Goal: Navigation & Orientation: Understand site structure

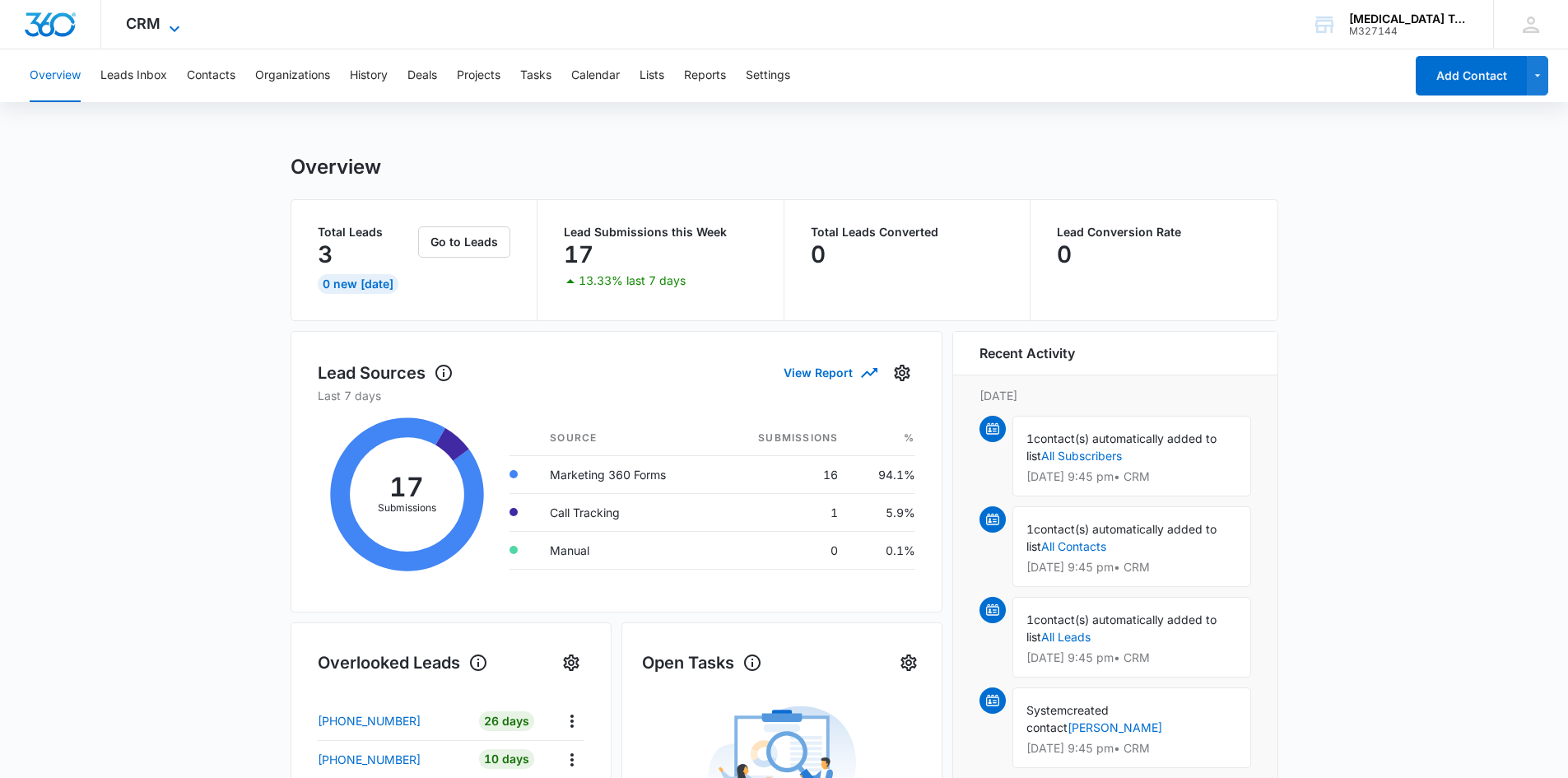
click at [165, 22] on icon at bounding box center [174, 28] width 20 height 20
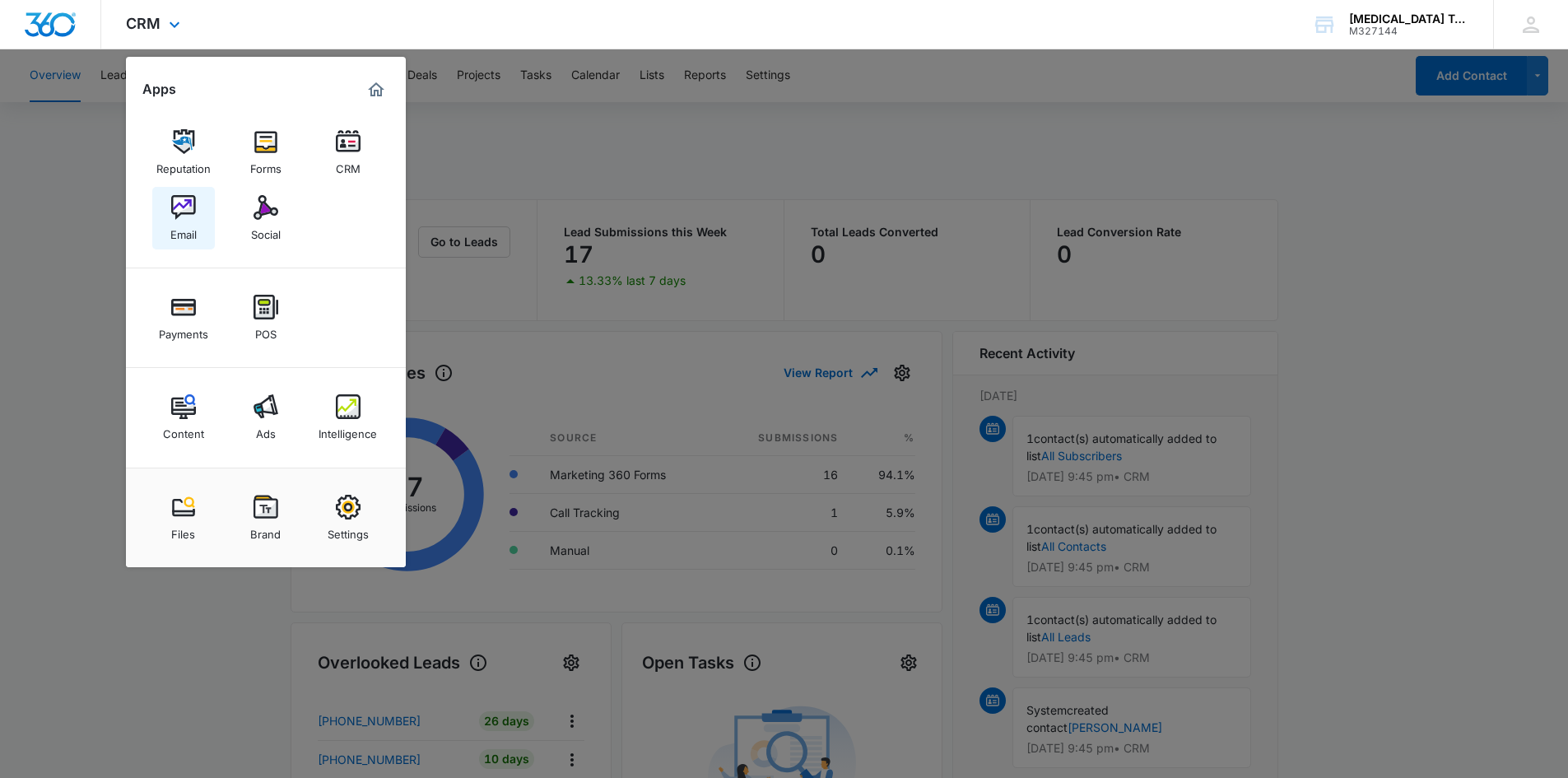
click at [200, 221] on link "Email" at bounding box center [183, 218] width 63 height 63
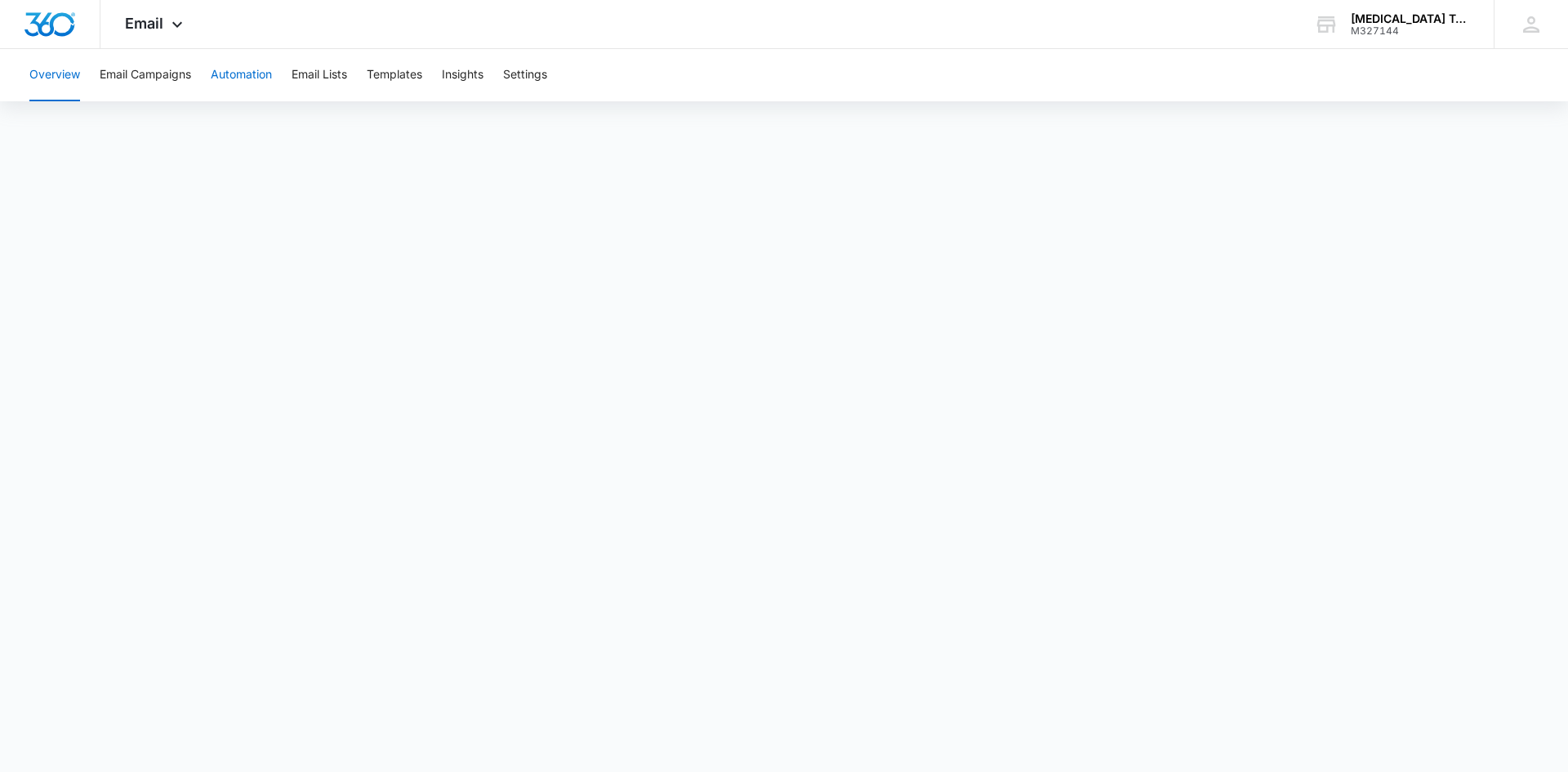
click at [241, 77] on button "Automation" at bounding box center [240, 74] width 61 height 52
click at [131, 73] on button "Email Campaigns" at bounding box center [145, 74] width 91 height 52
click at [406, 74] on button "Templates" at bounding box center [394, 74] width 56 height 52
click at [168, 20] on icon at bounding box center [177, 28] width 20 height 20
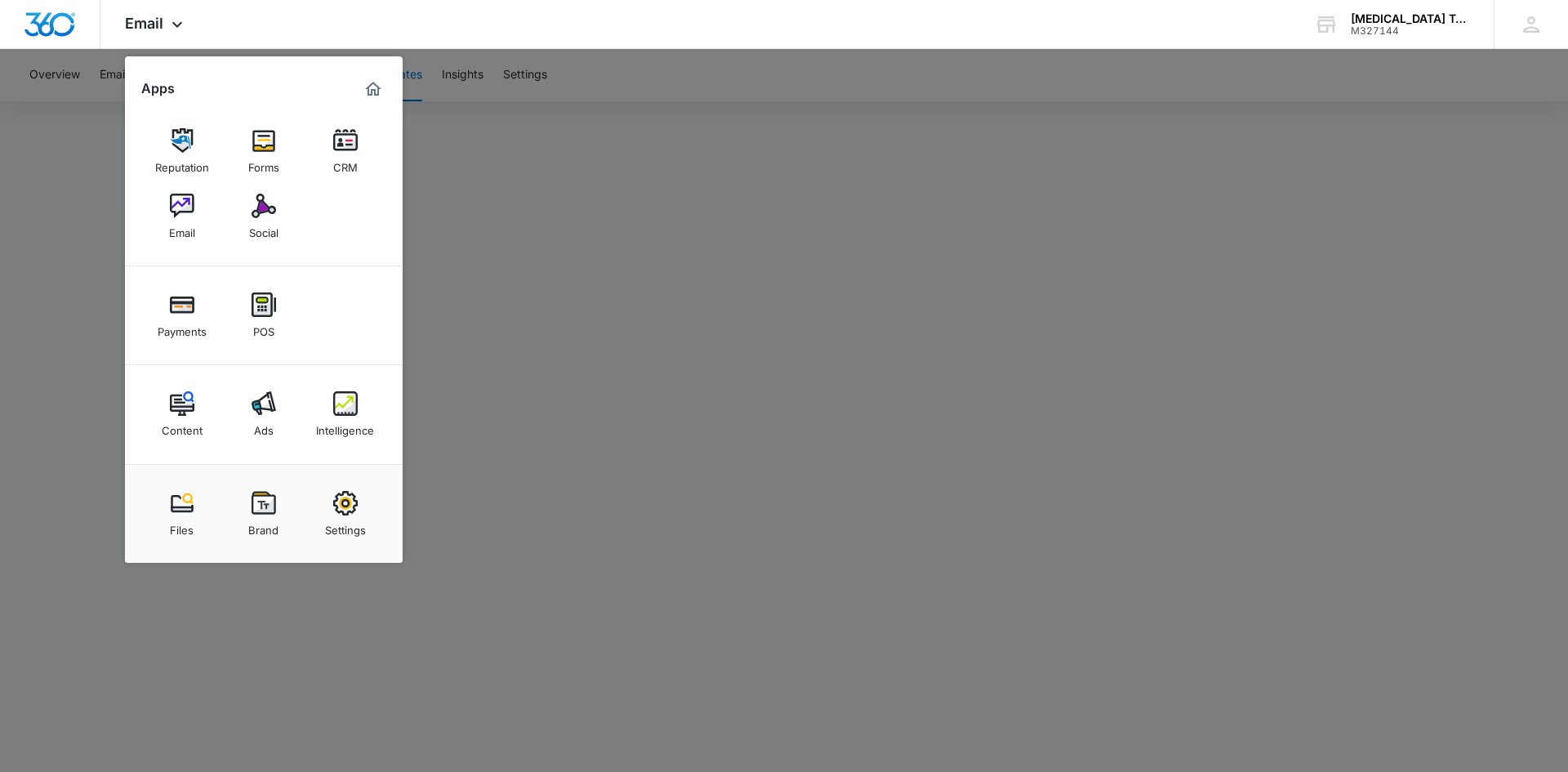
click at [623, 73] on div at bounding box center [784, 386] width 1568 height 772
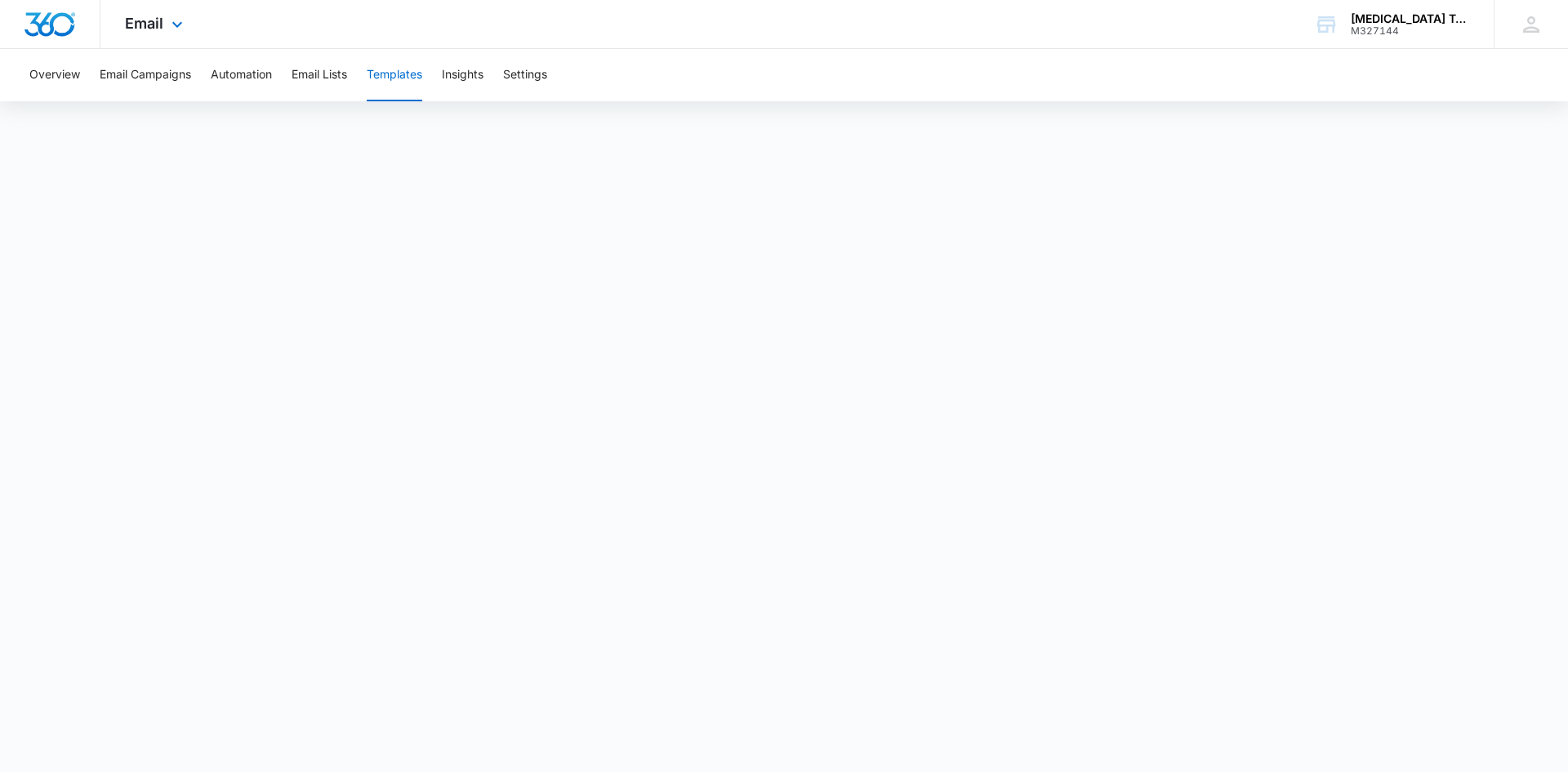
click at [170, 35] on div "Email Apps Reputation Forms CRM Email Social Payments POS Content Ads Intellige…" at bounding box center [157, 24] width 111 height 48
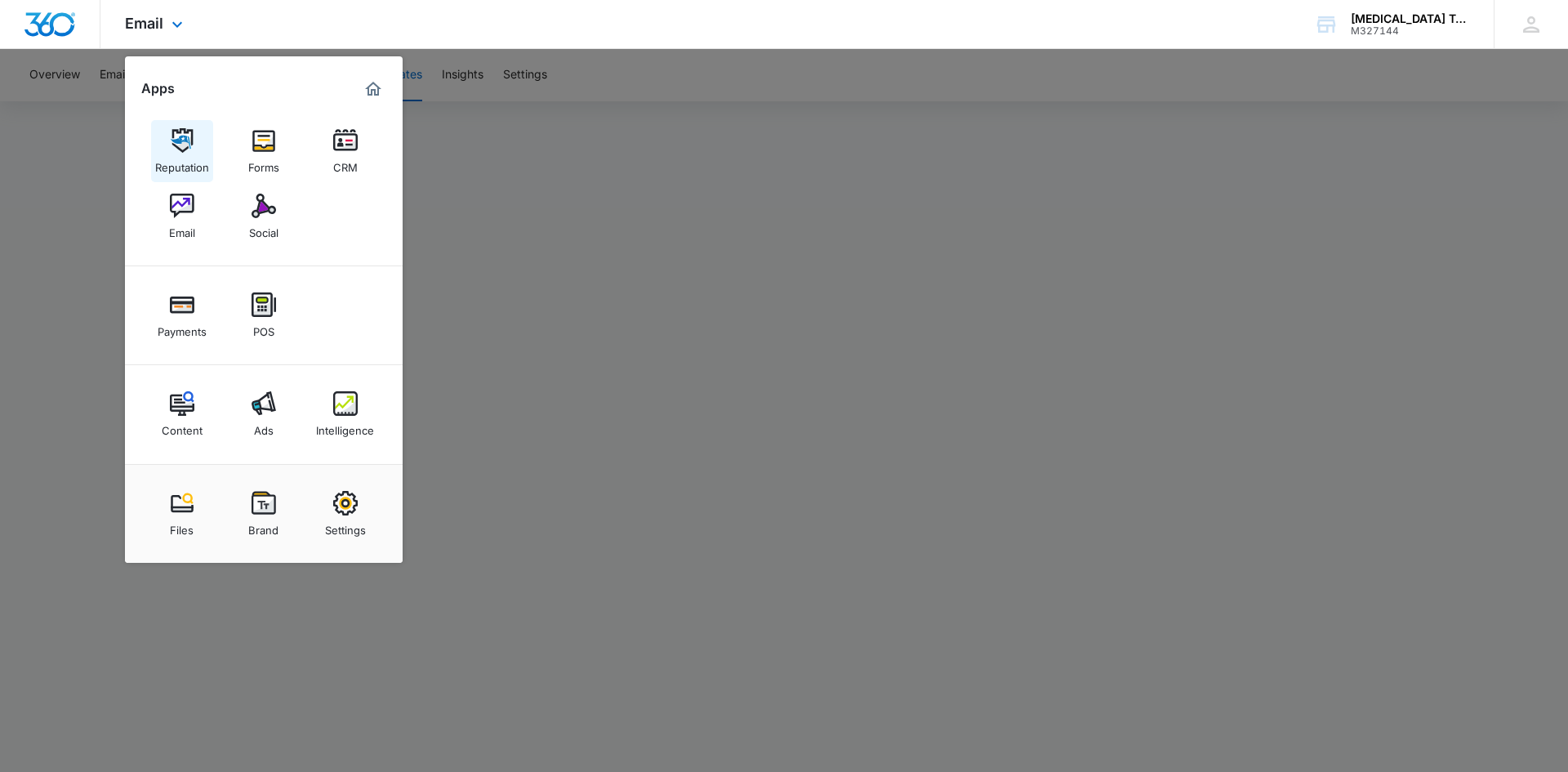
click at [179, 148] on img at bounding box center [182, 140] width 25 height 25
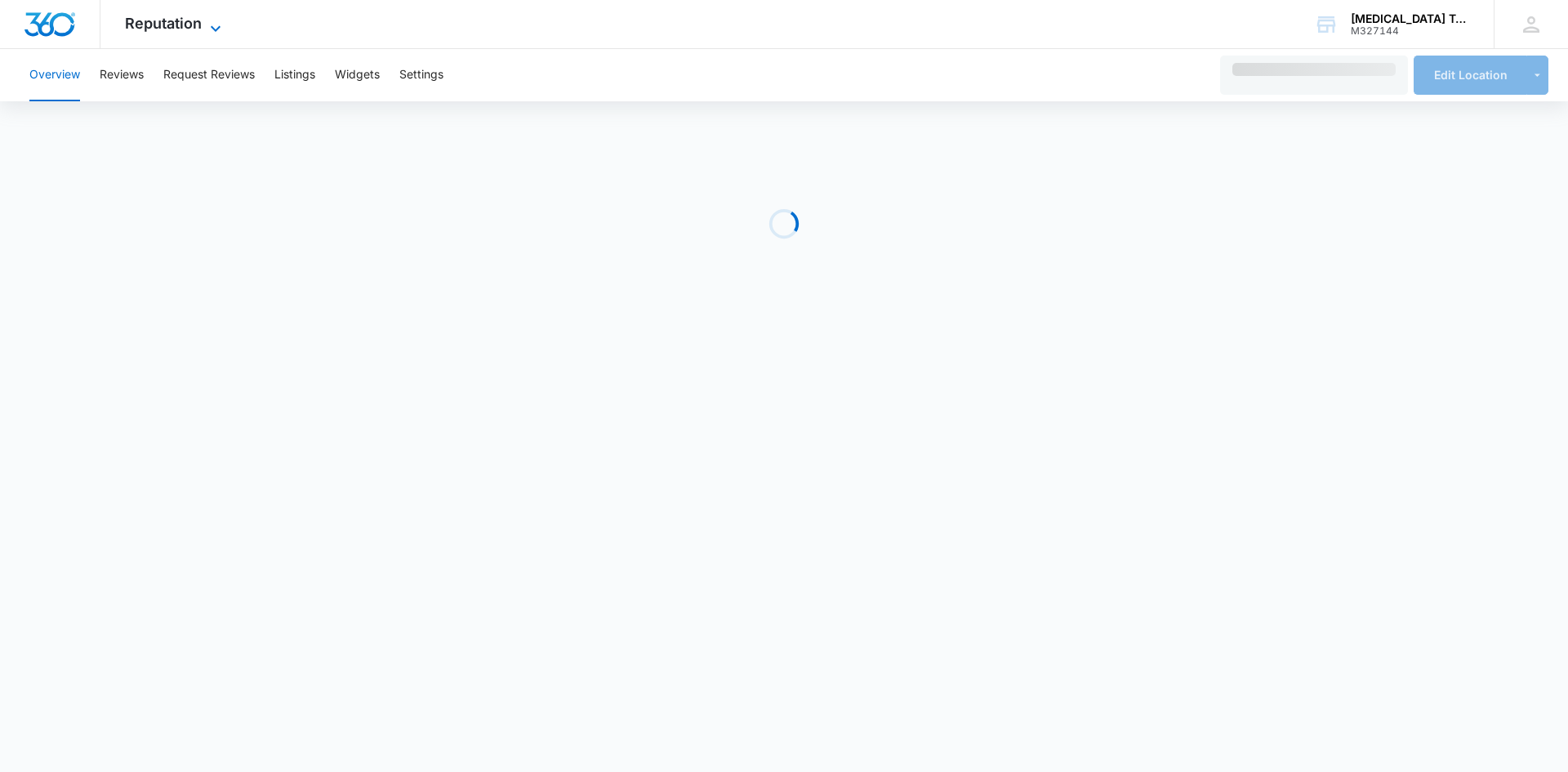
click at [185, 25] on span "Reputation" at bounding box center [163, 24] width 76 height 17
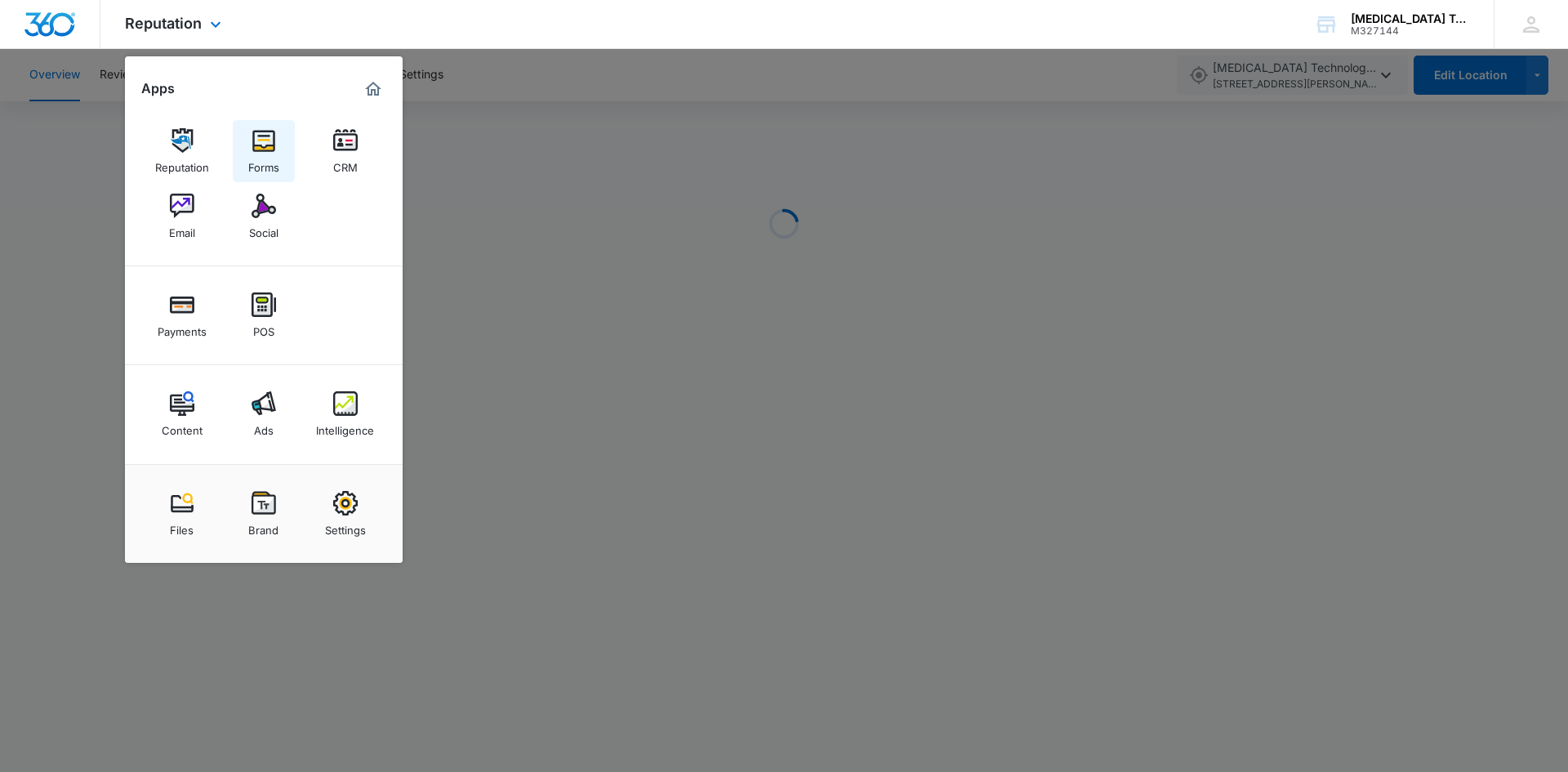
click at [260, 146] on img at bounding box center [264, 140] width 25 height 25
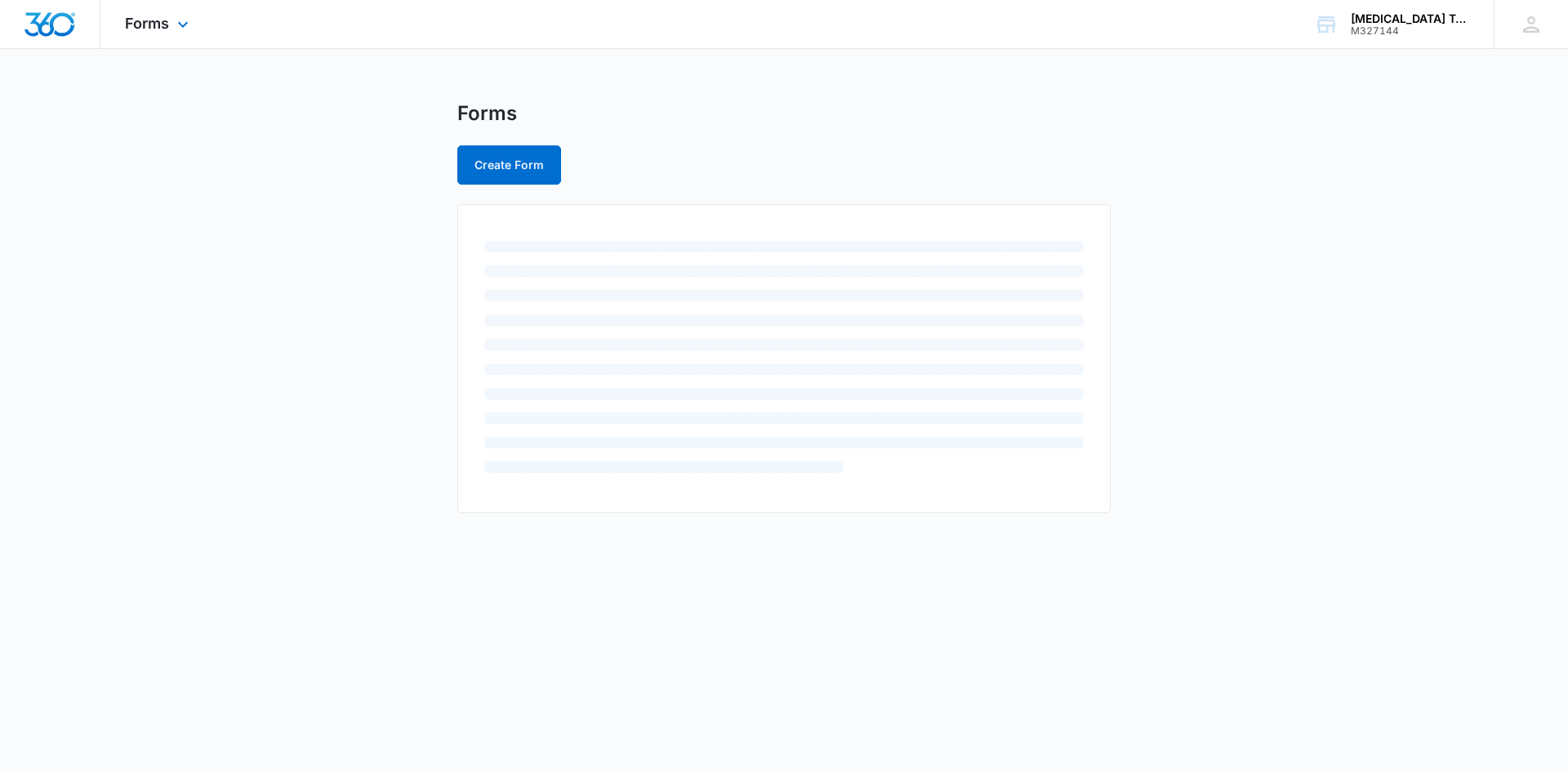
click at [187, 15] on div "Forms Apps Reputation Forms CRM Email Social Payments POS Content Ads Intellige…" at bounding box center [159, 24] width 117 height 48
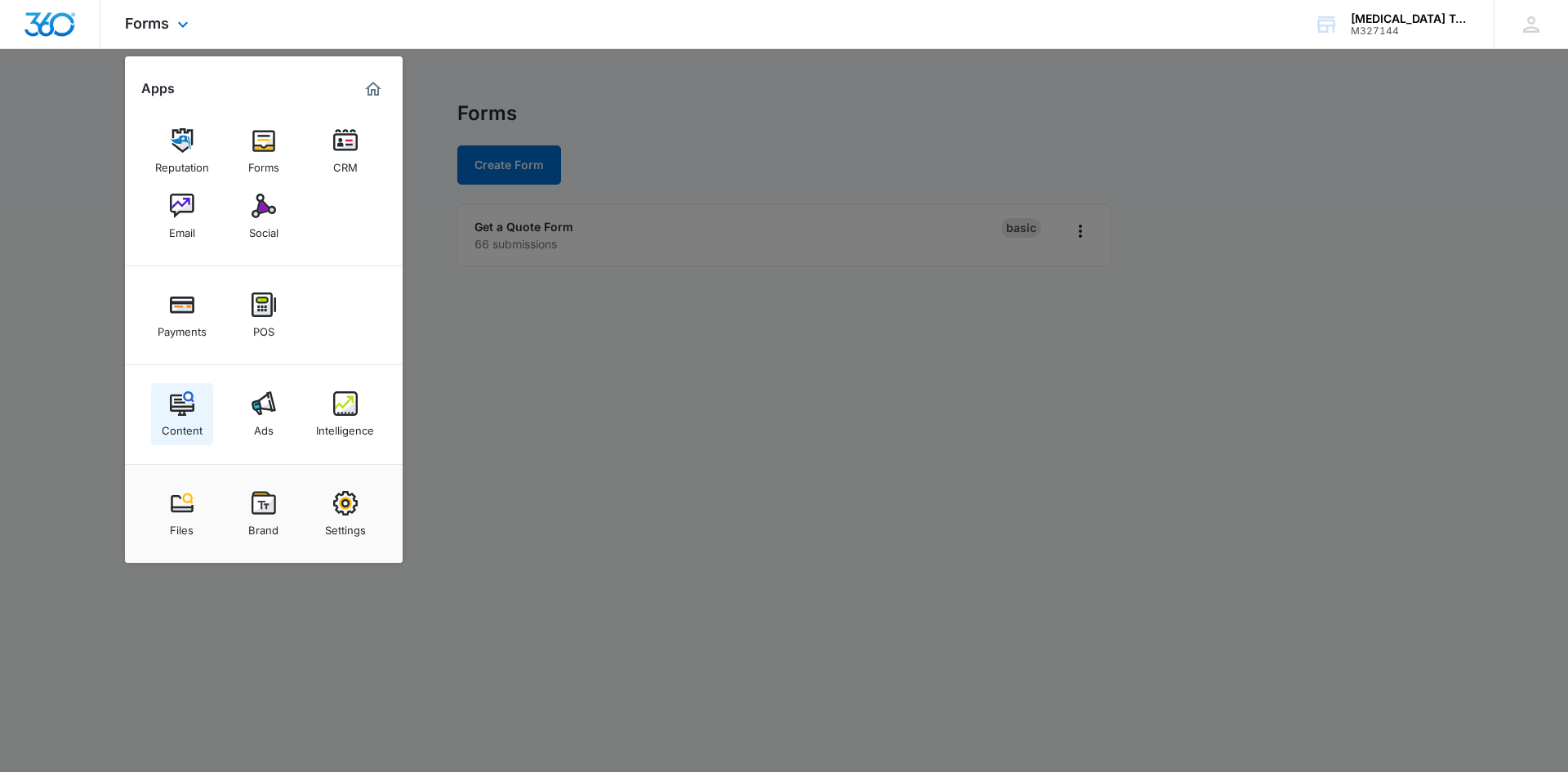
click at [170, 413] on img at bounding box center [182, 403] width 25 height 25
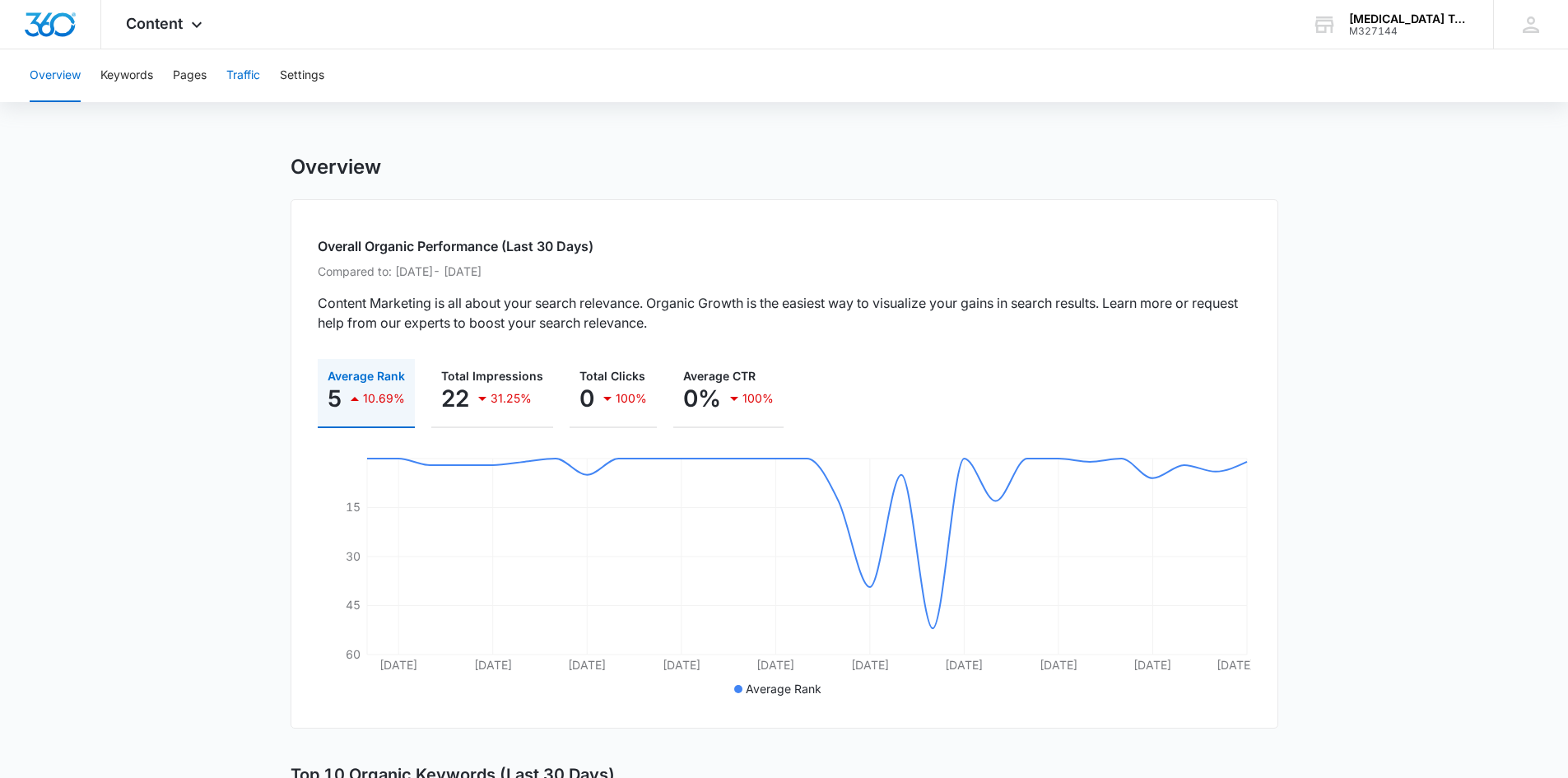
click at [248, 75] on button "Traffic" at bounding box center [243, 75] width 34 height 52
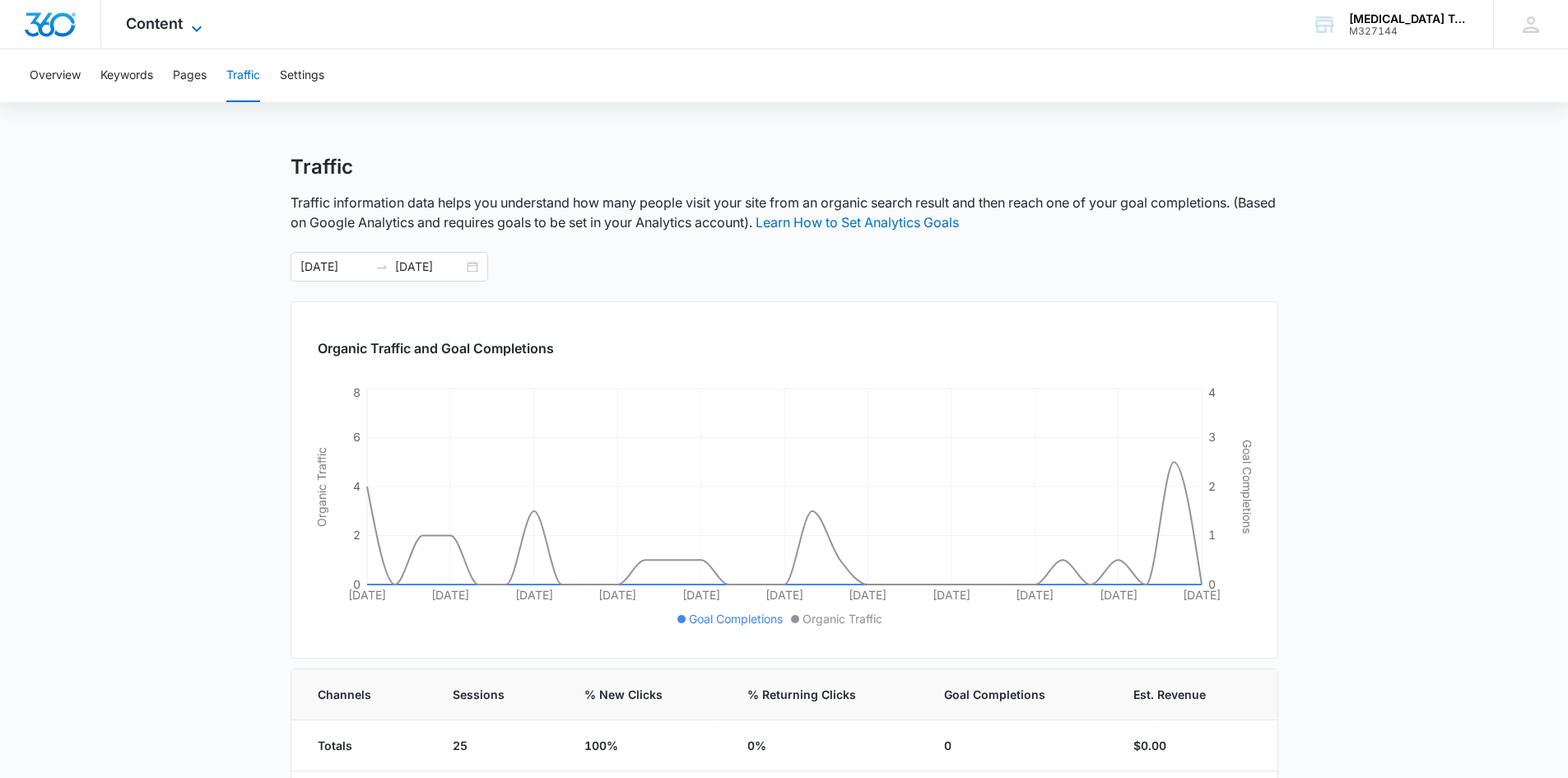
click at [141, 23] on span "Content" at bounding box center [155, 24] width 57 height 17
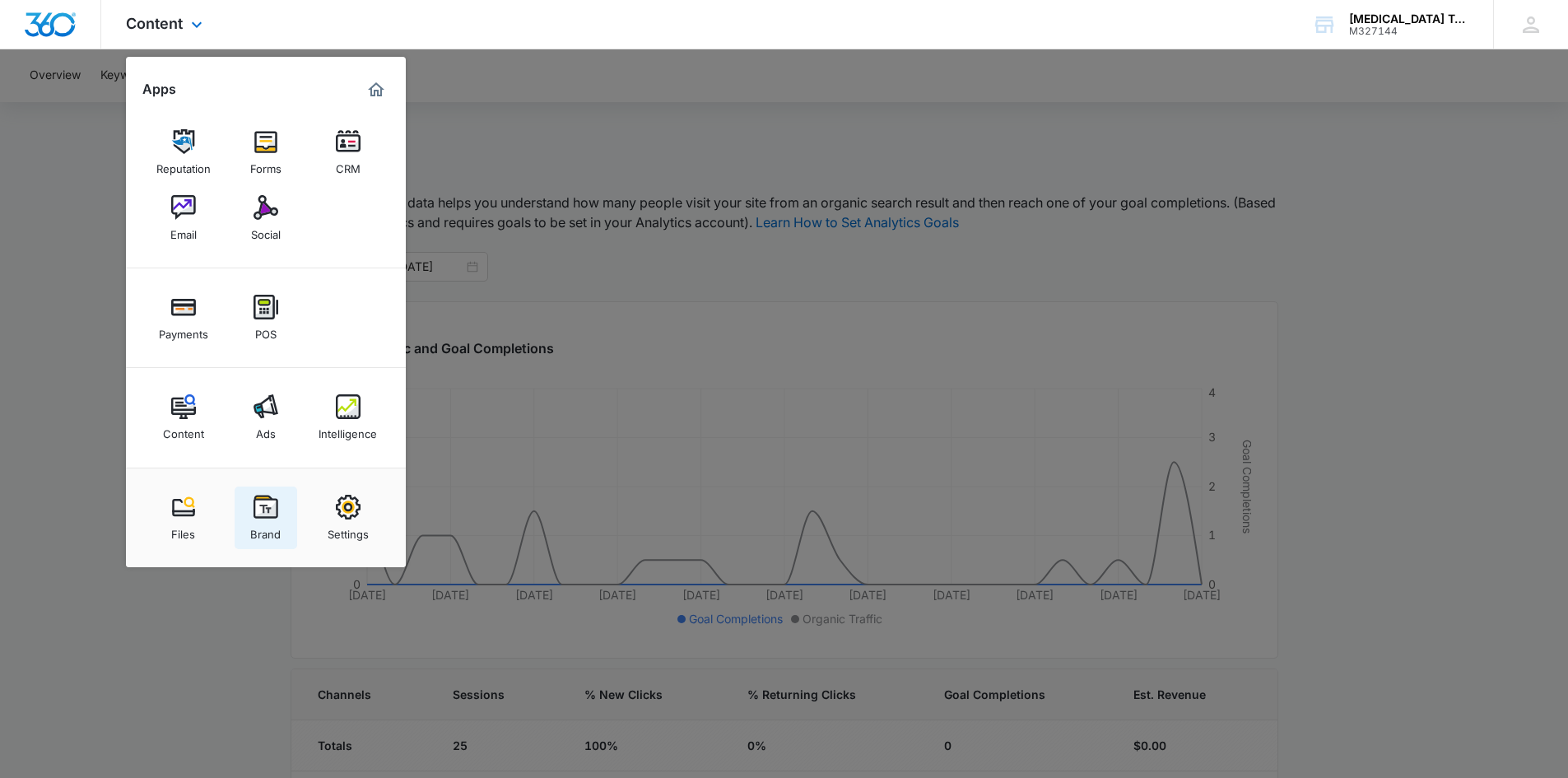
click at [275, 513] on img at bounding box center [266, 507] width 25 height 25
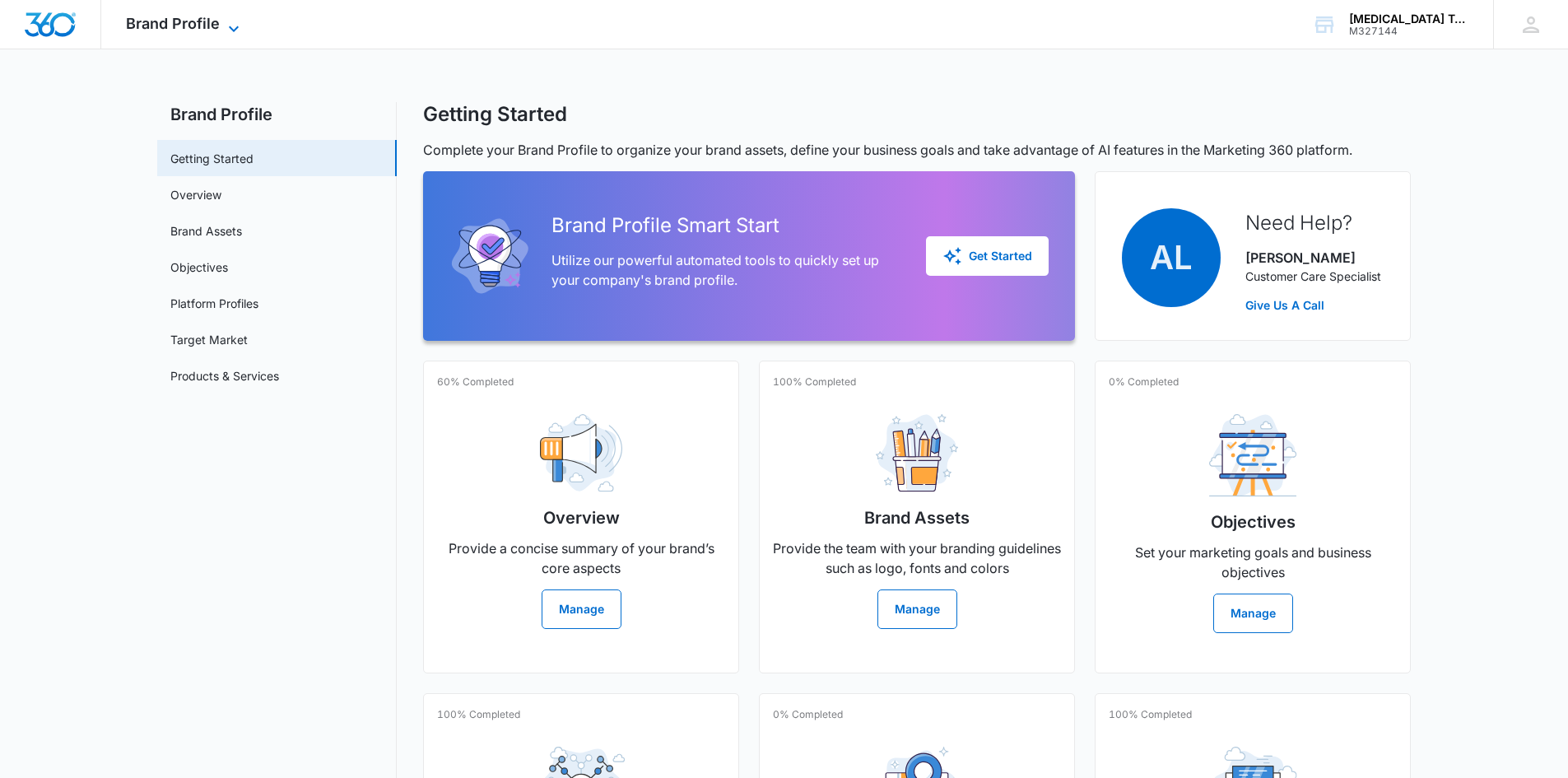
click at [166, 21] on span "Brand Profile" at bounding box center [173, 24] width 94 height 17
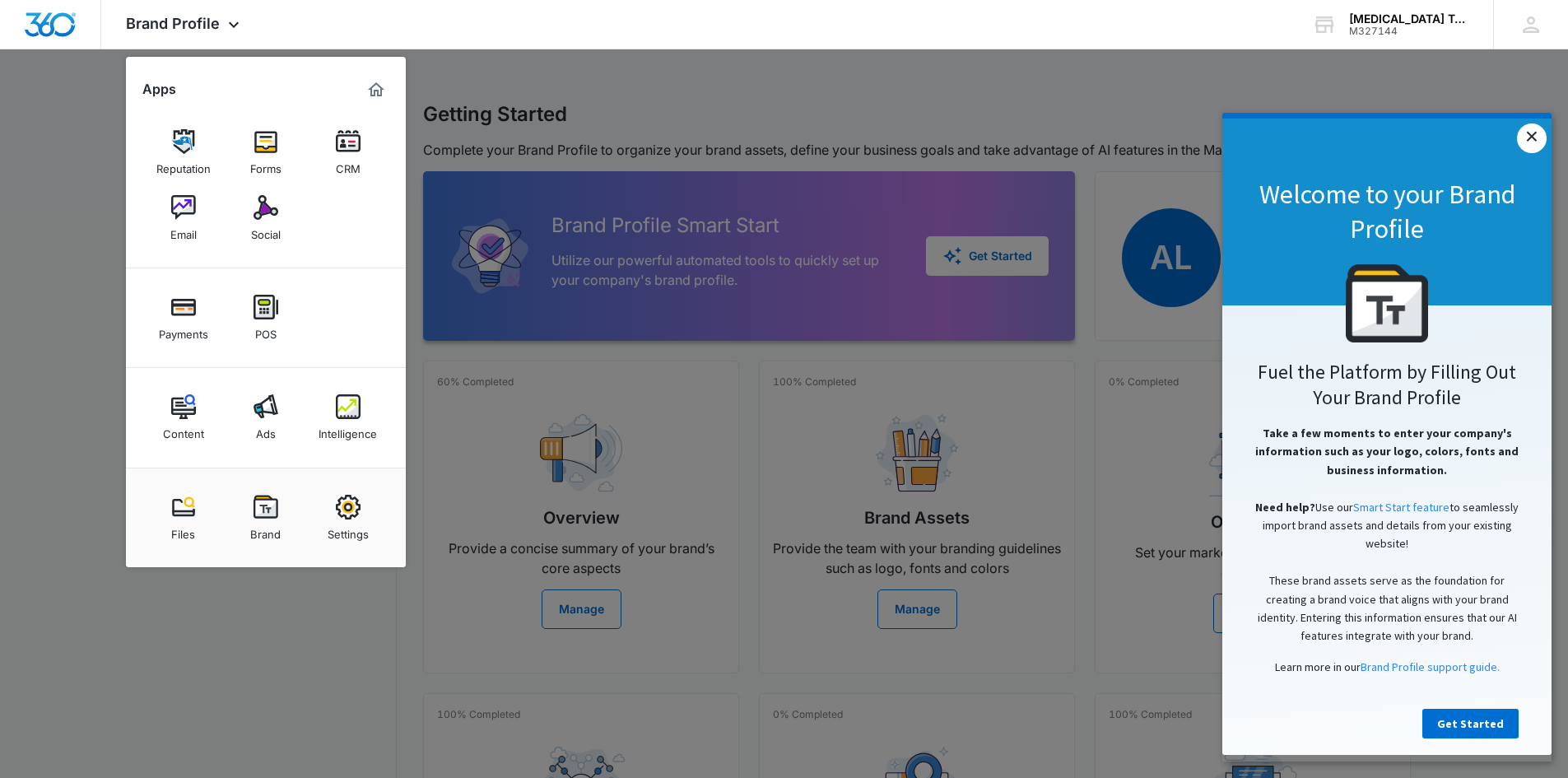
click at [1531, 141] on link "×" at bounding box center [1531, 138] width 29 height 29
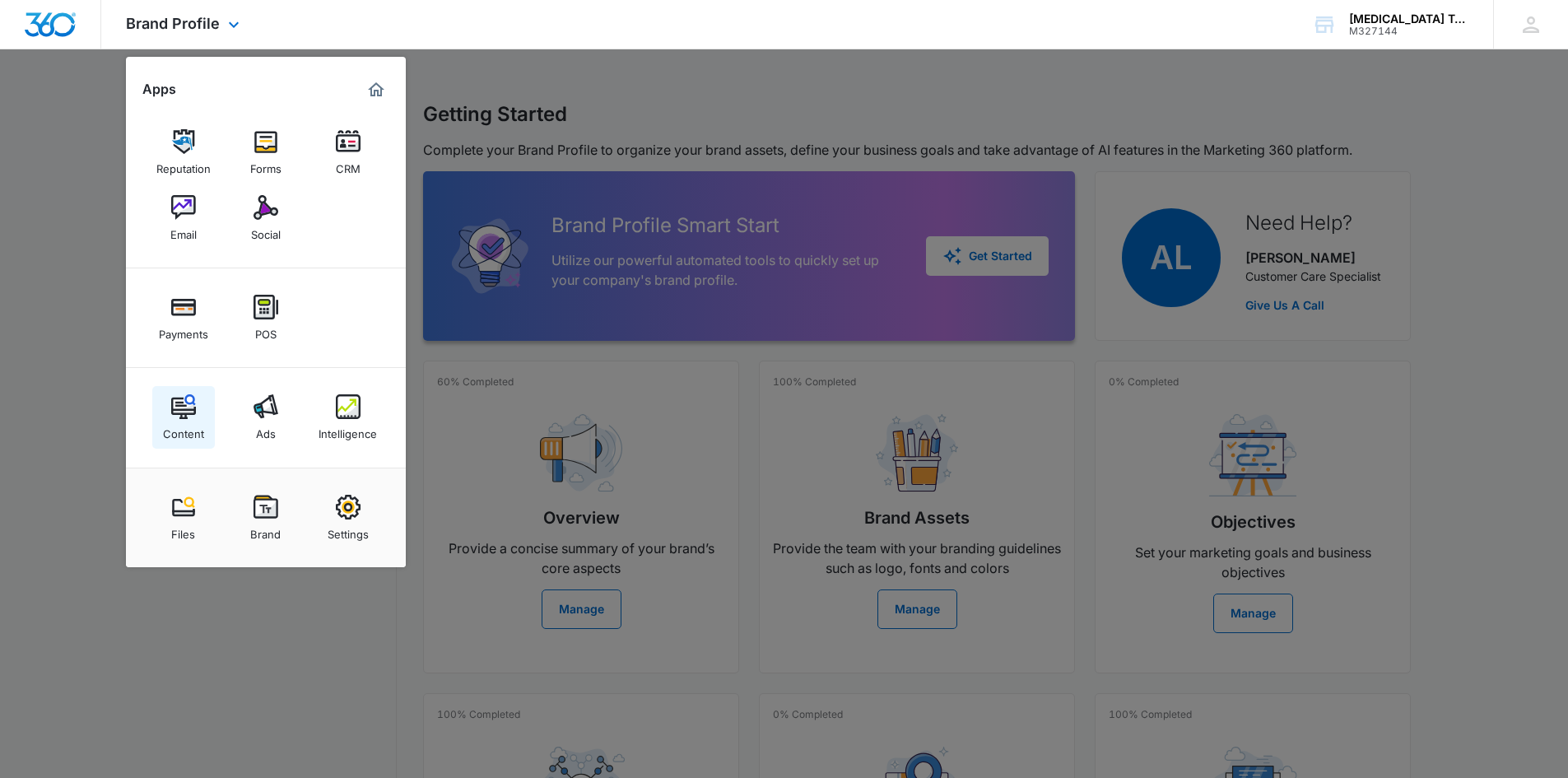
click at [182, 423] on div "Content" at bounding box center [182, 429] width 41 height 22
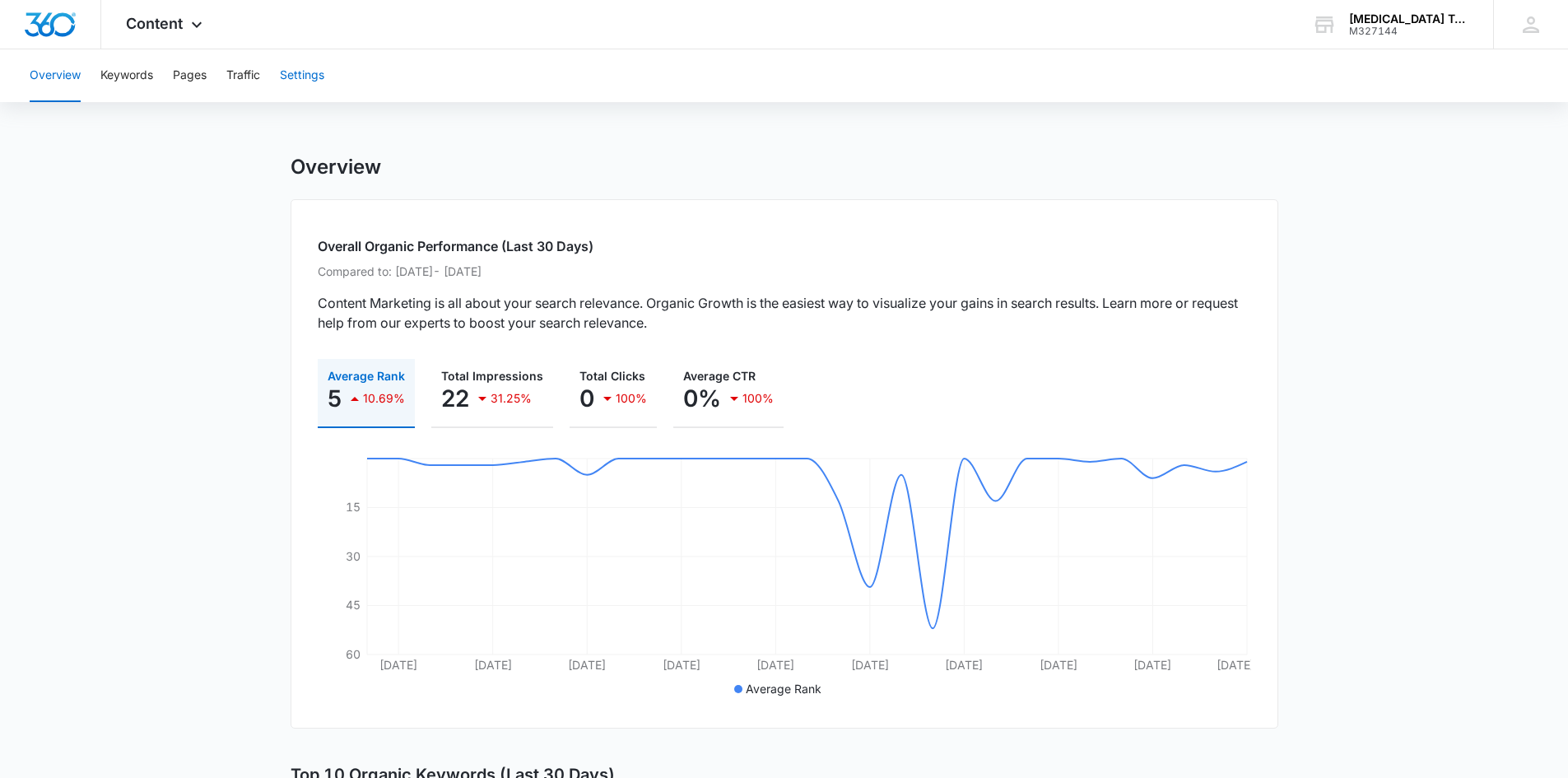
click at [310, 69] on button "Settings" at bounding box center [301, 75] width 45 height 52
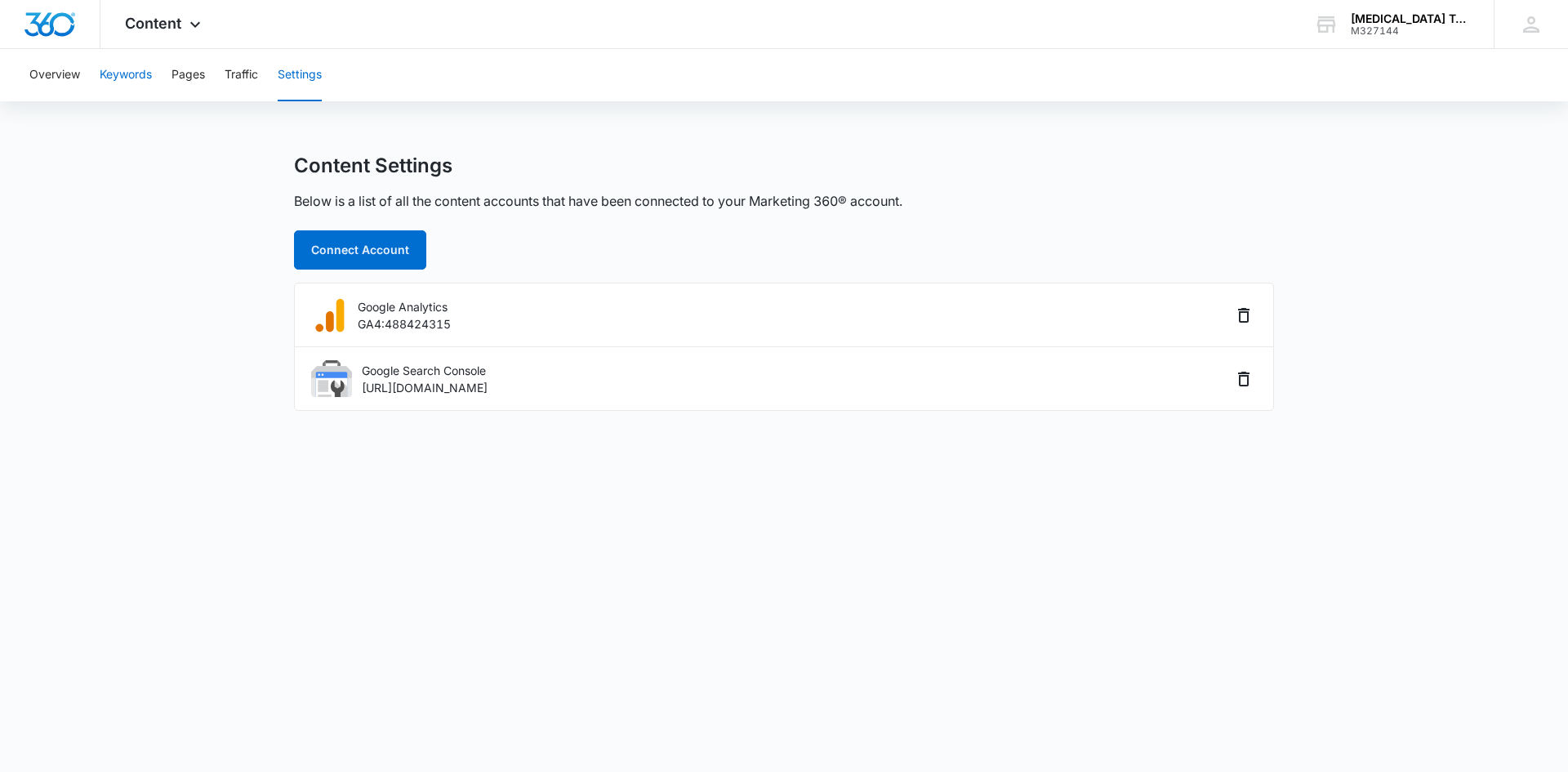
click at [116, 74] on button "Keywords" at bounding box center [125, 74] width 52 height 52
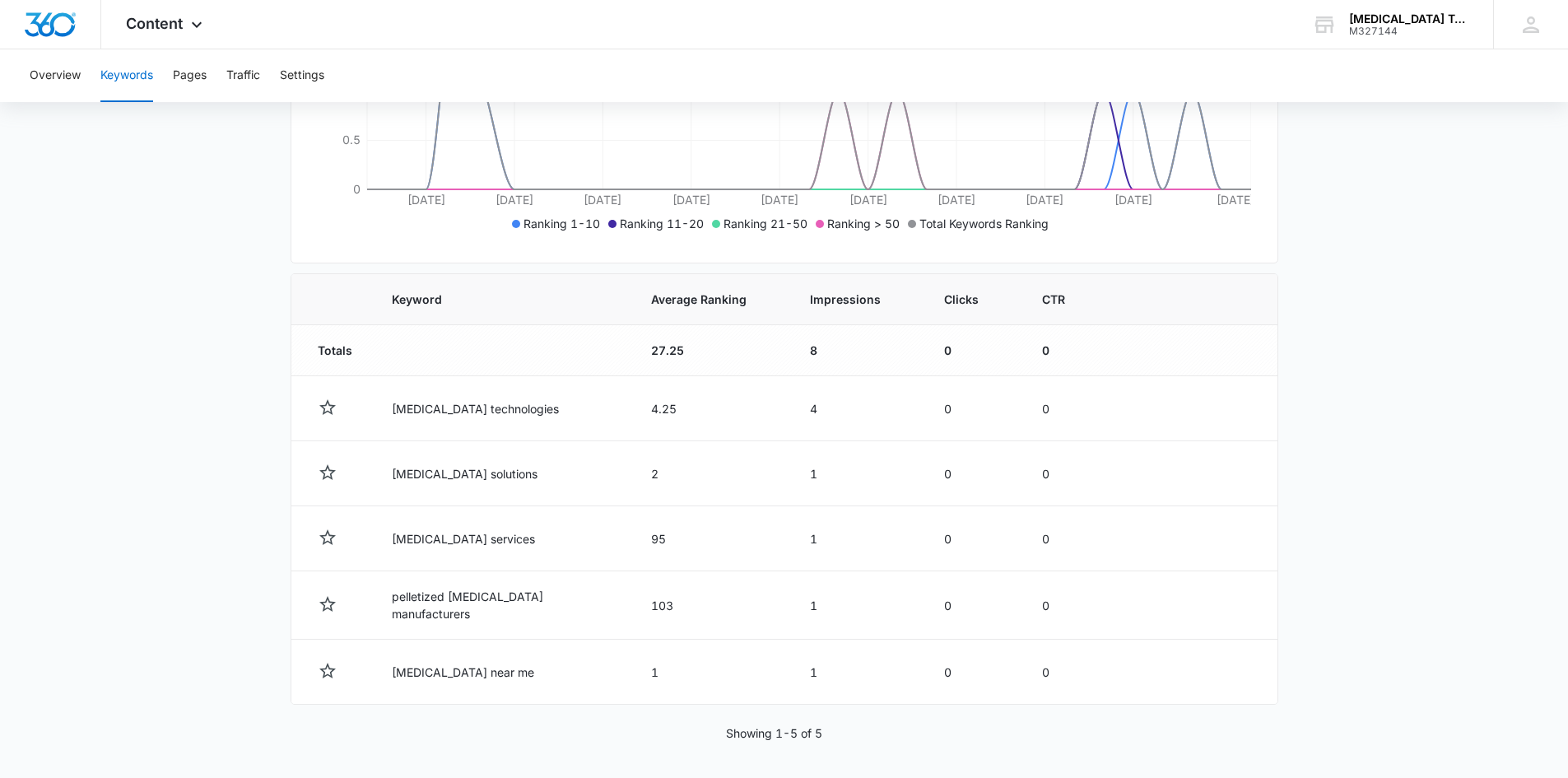
scroll to position [408, 0]
click at [37, 72] on button "Overview" at bounding box center [55, 75] width 51 height 52
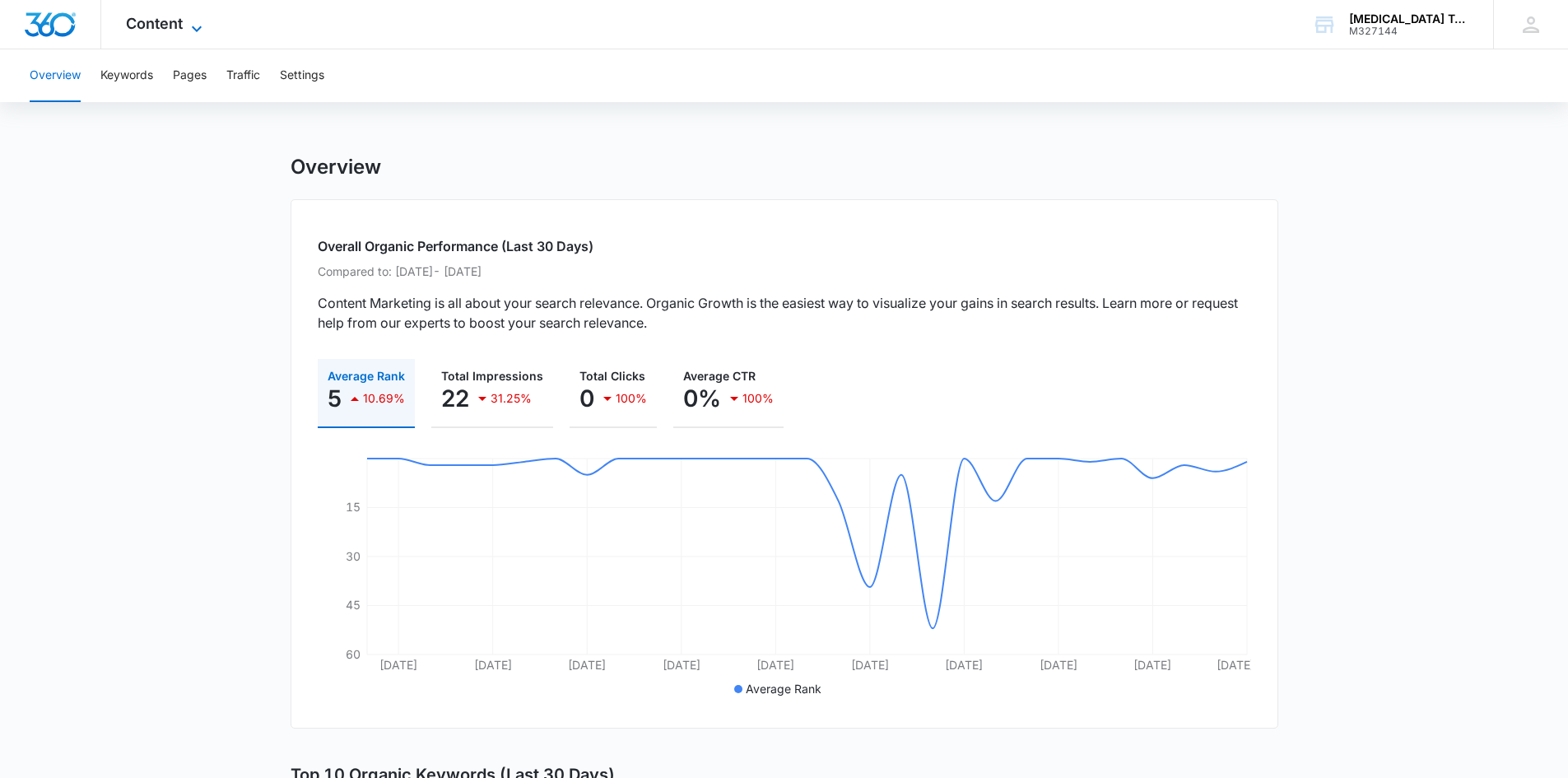
click at [157, 28] on span "Content" at bounding box center [155, 24] width 57 height 17
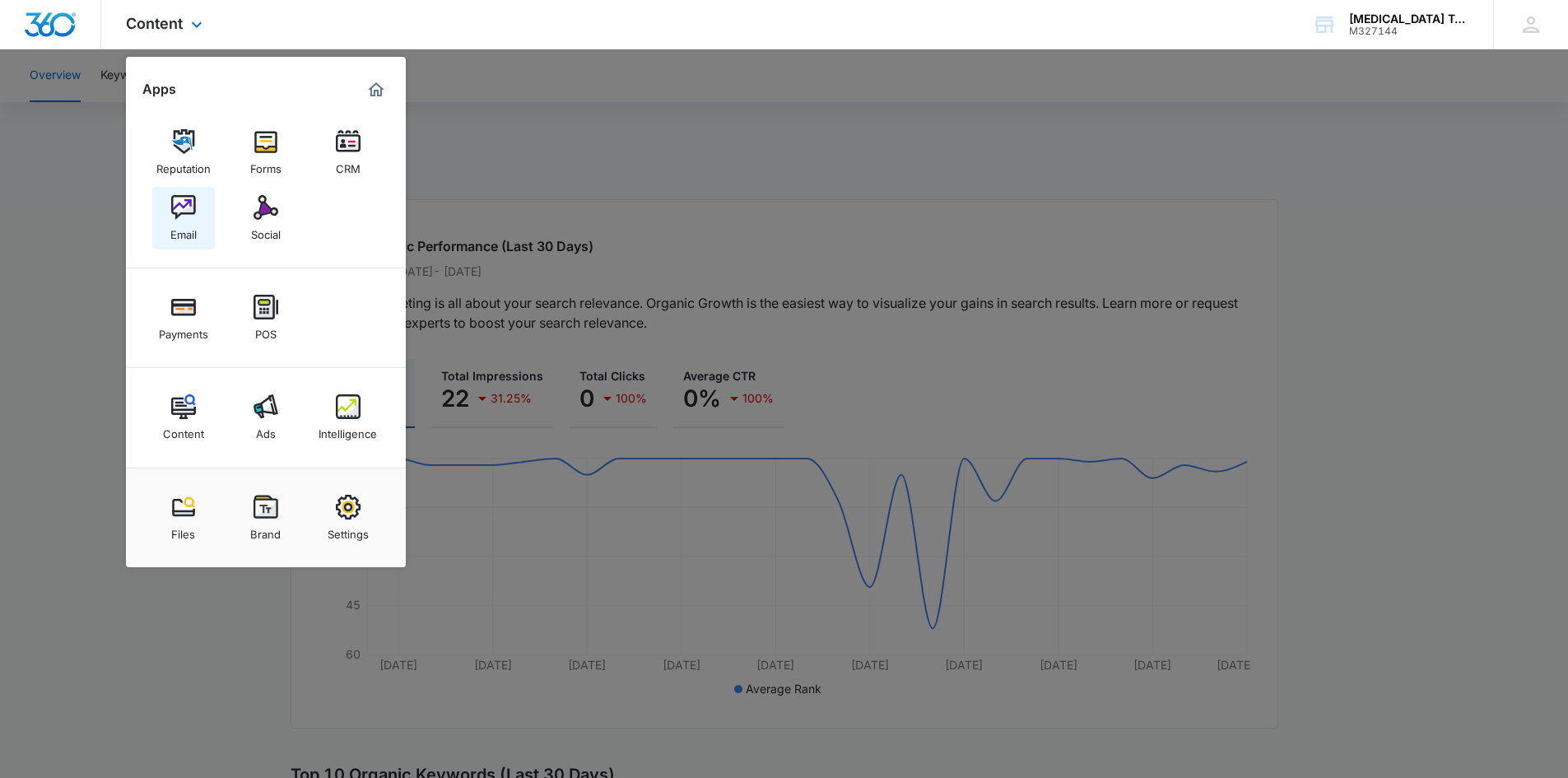
click at [182, 196] on img at bounding box center [183, 207] width 25 height 25
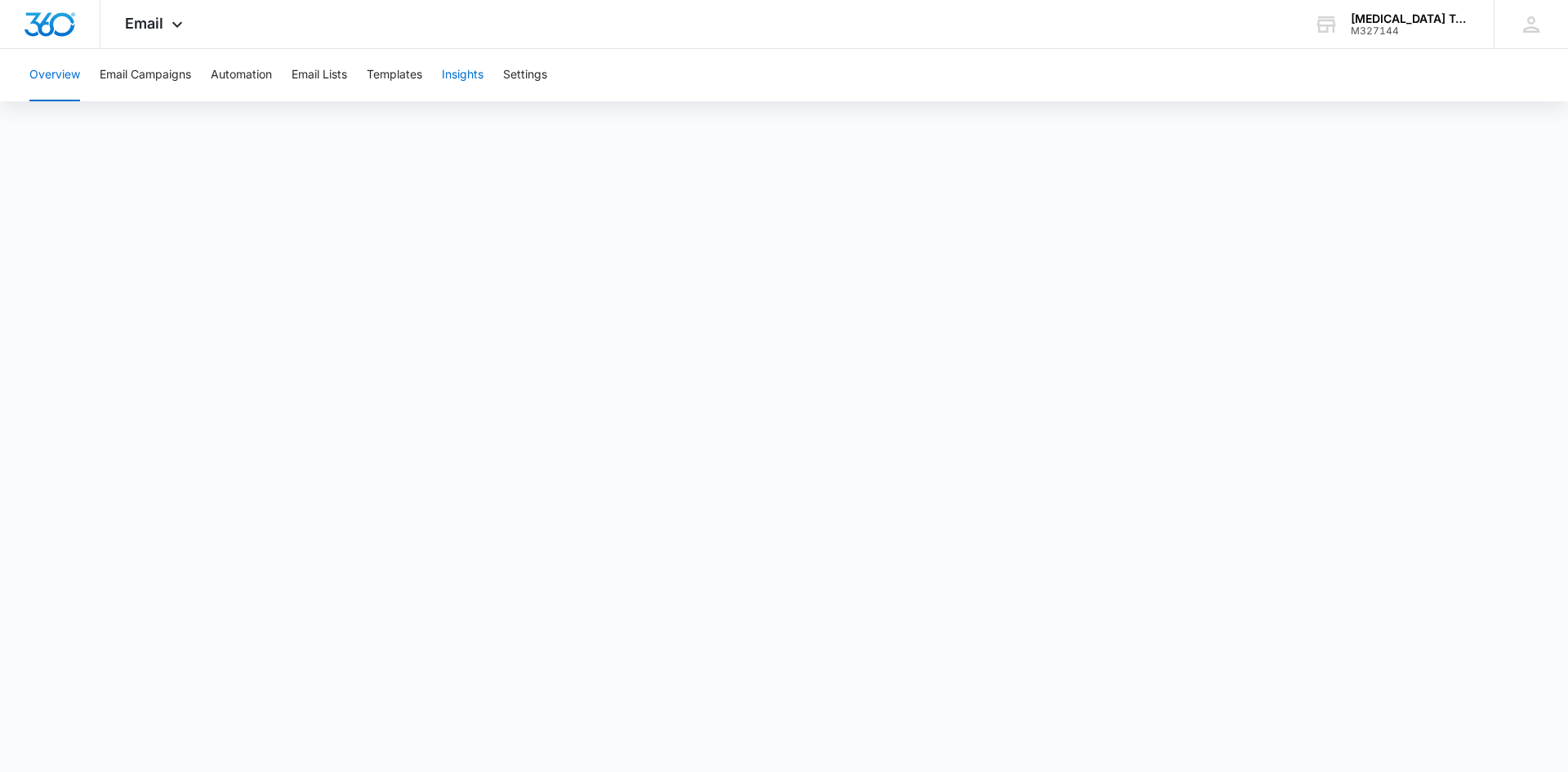
click at [474, 78] on button "Insights" at bounding box center [463, 74] width 41 height 52
click at [60, 74] on button "Overview" at bounding box center [55, 74] width 51 height 52
